Goal: Transaction & Acquisition: Purchase product/service

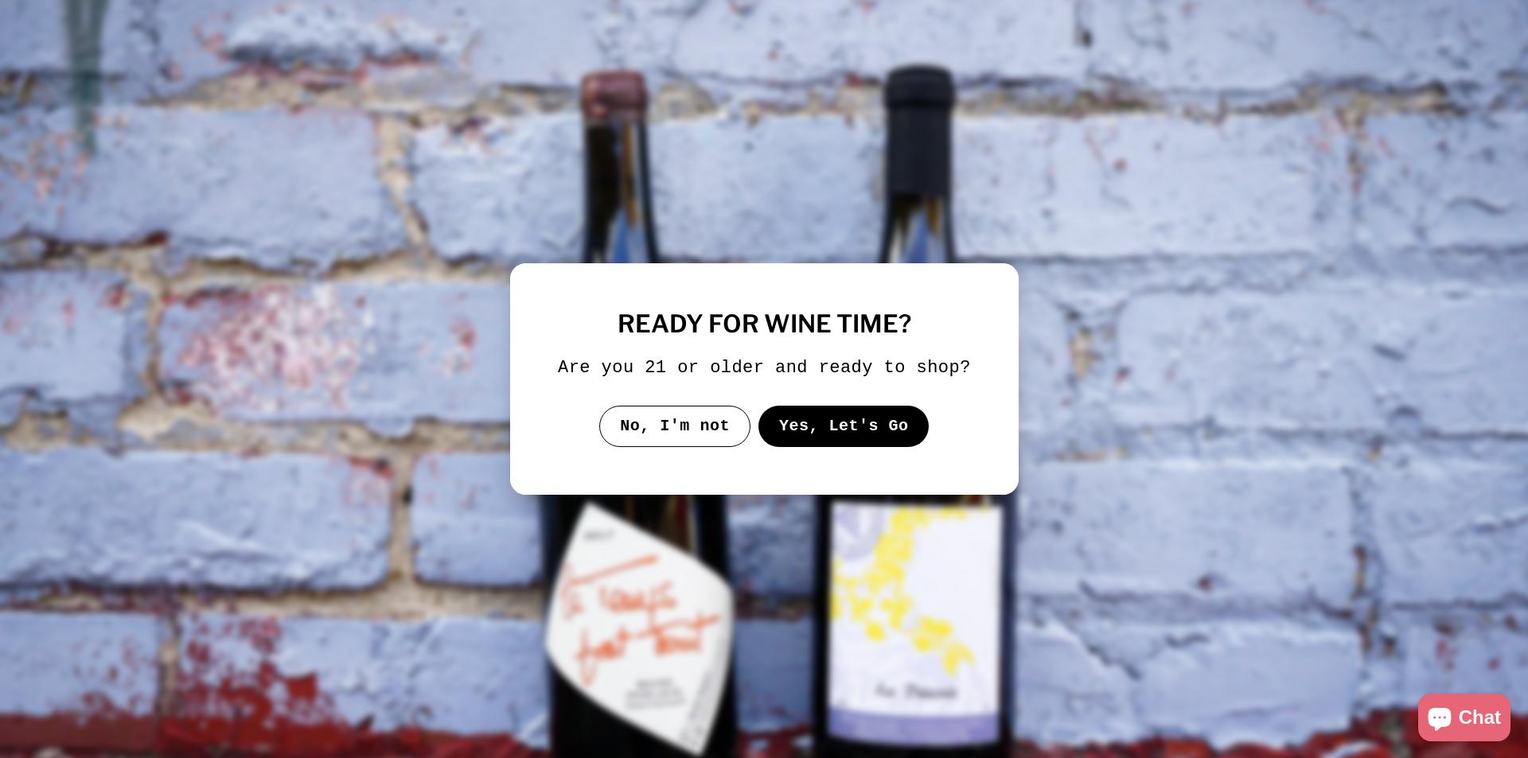
click at [818, 433] on button "Yes, Let's Go" at bounding box center [843, 426] width 171 height 41
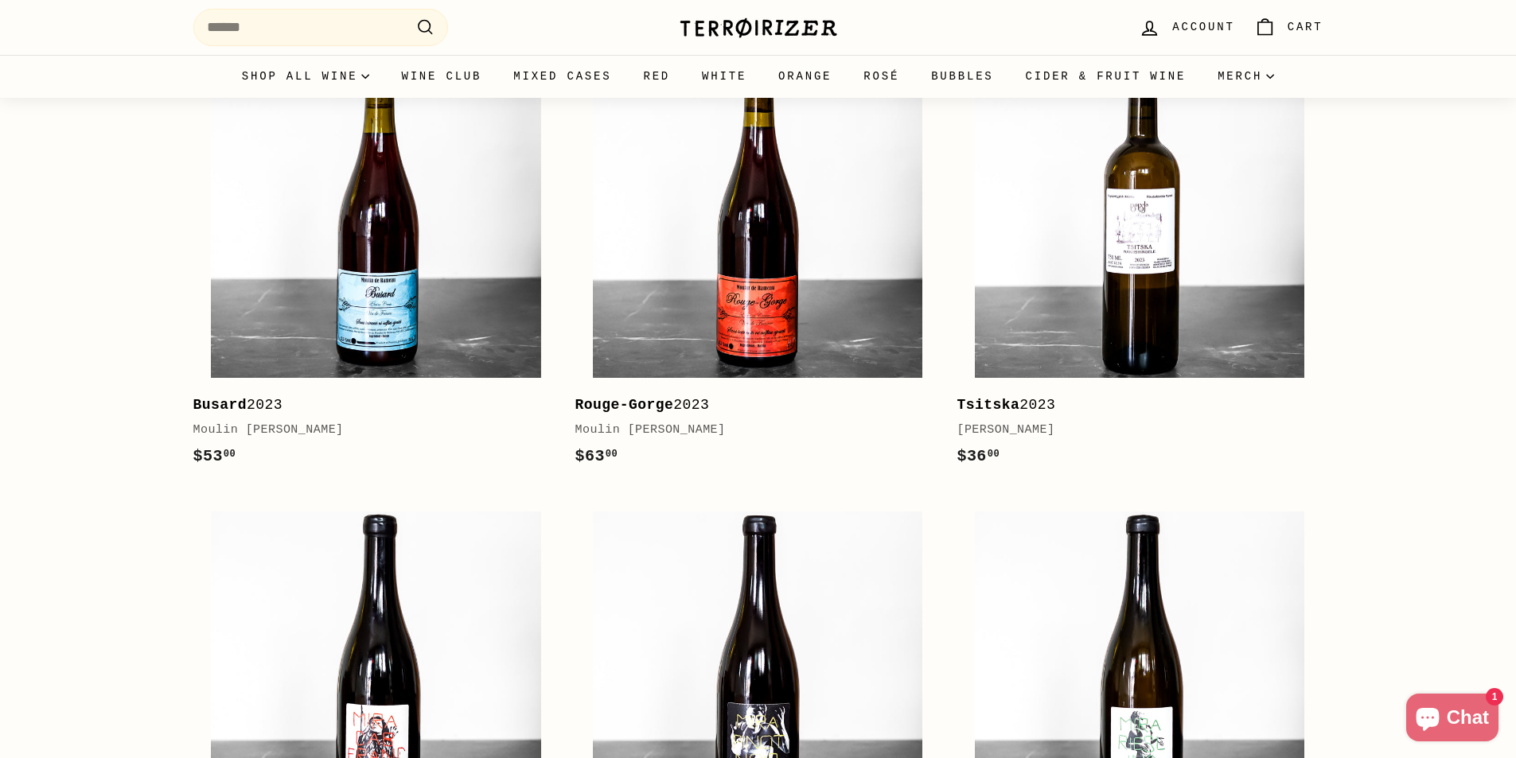
scroll to position [398, 0]
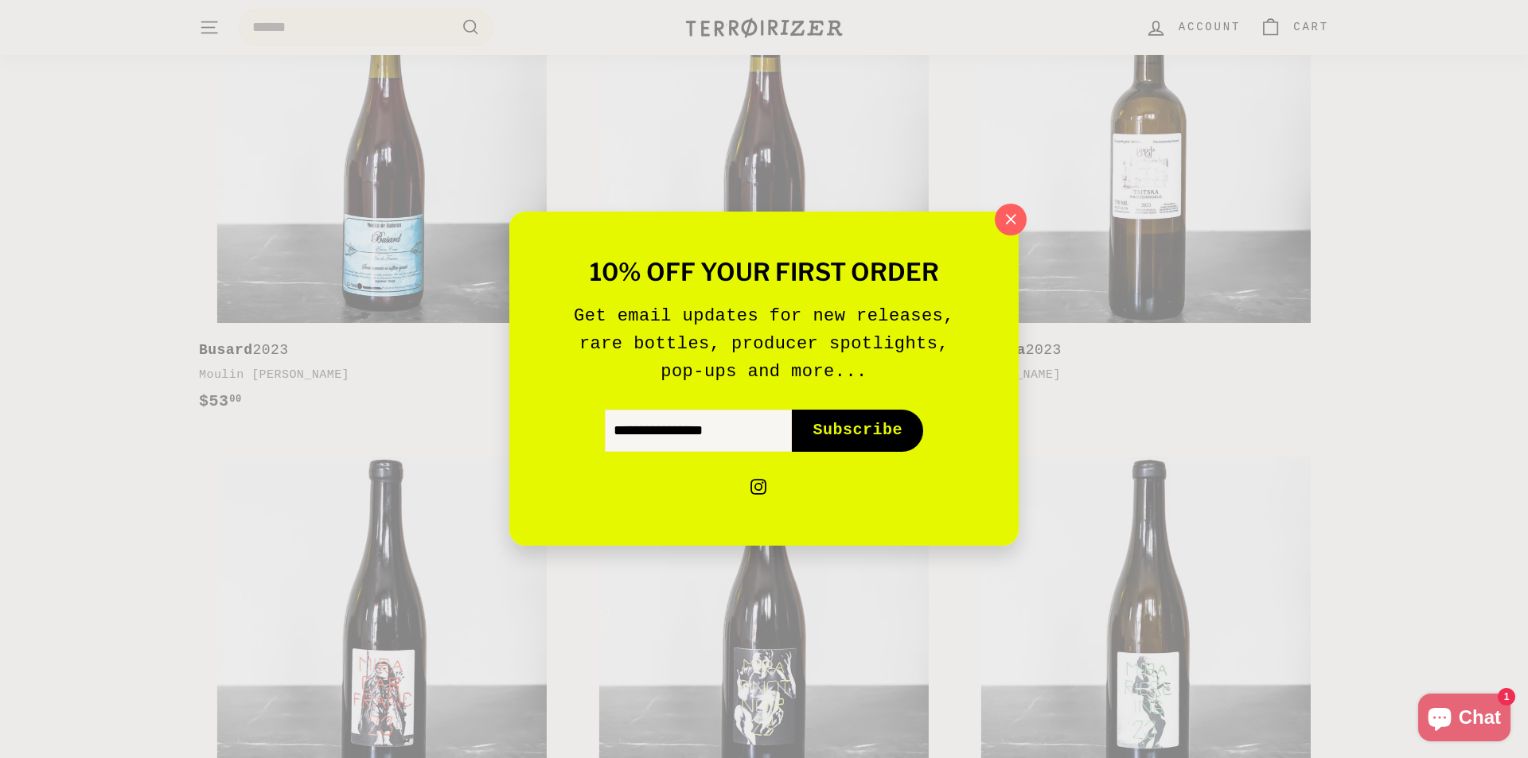
click at [1006, 229] on icon "button" at bounding box center [1011, 220] width 24 height 24
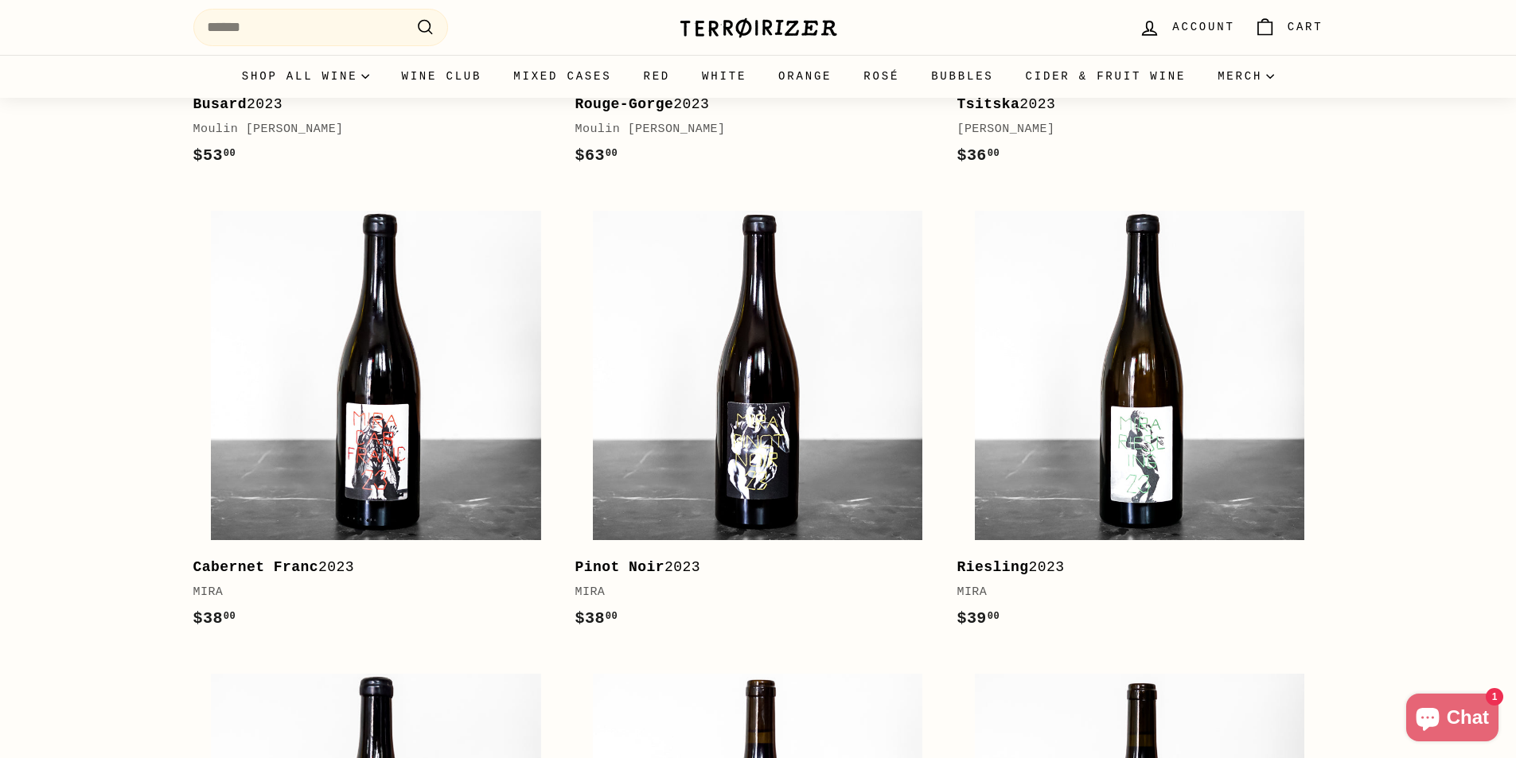
scroll to position [0, 0]
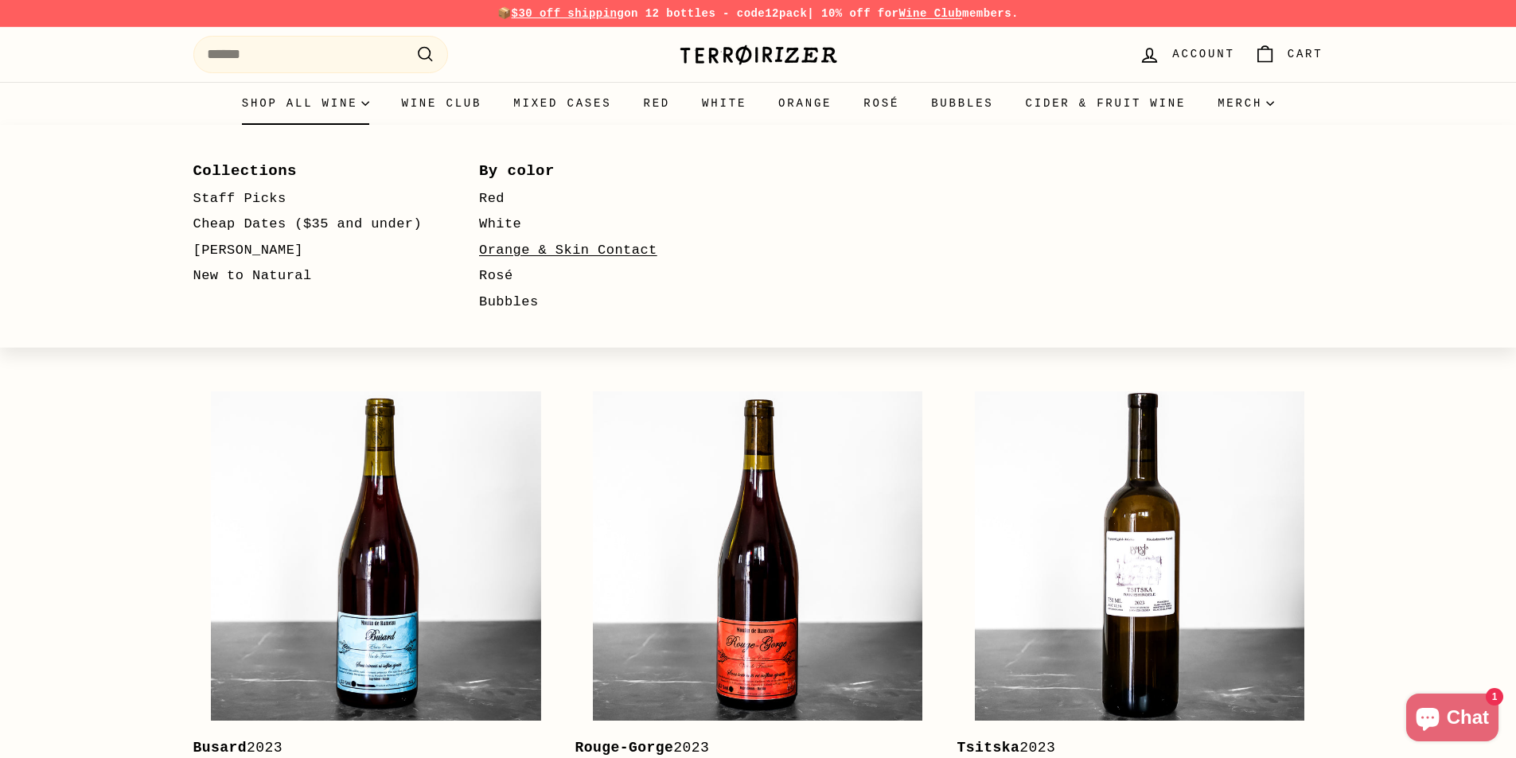
click at [509, 256] on link "Orange & Skin Contact" at bounding box center [599, 251] width 240 height 26
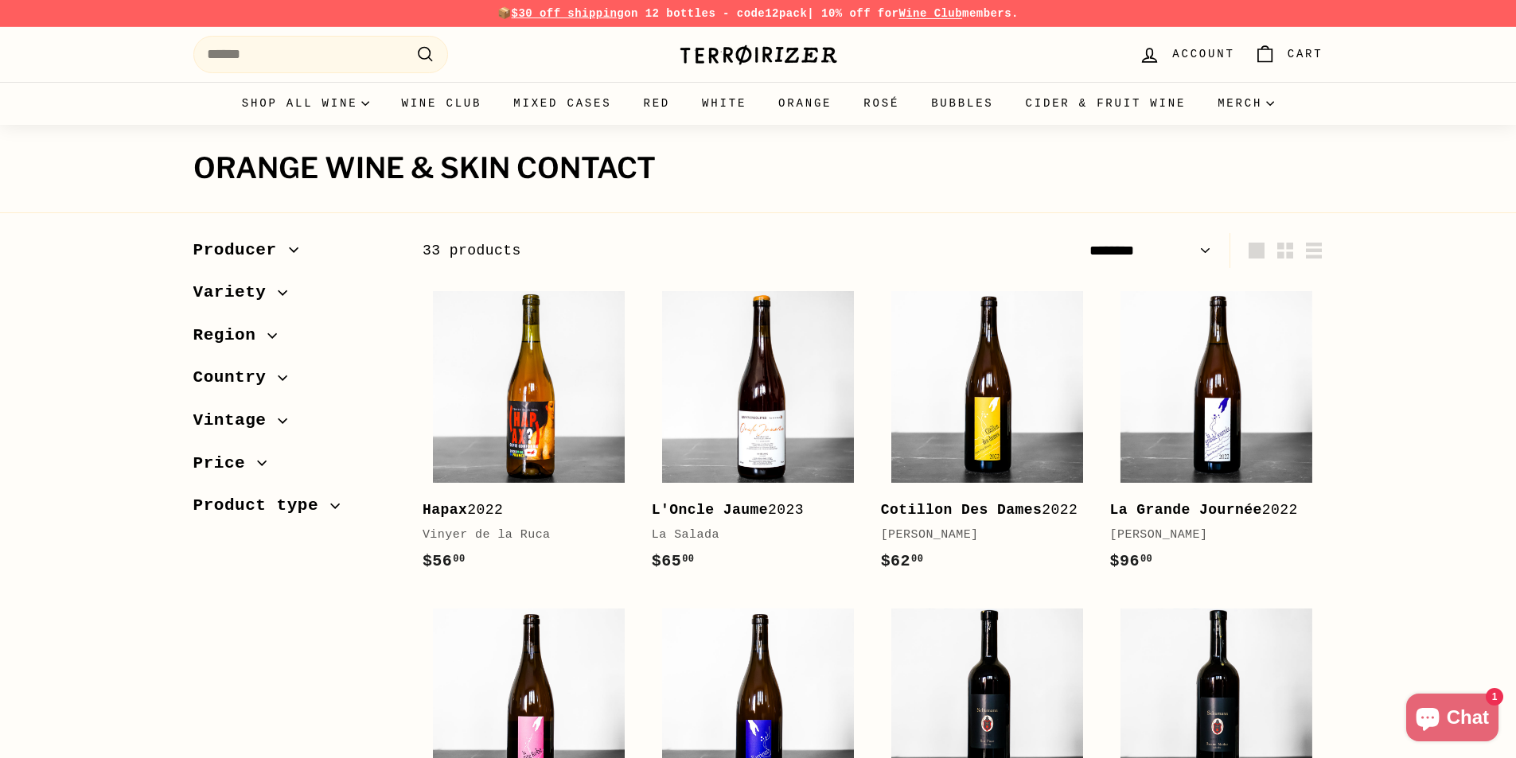
select select "******"
